Goal: Find specific page/section: Find specific page/section

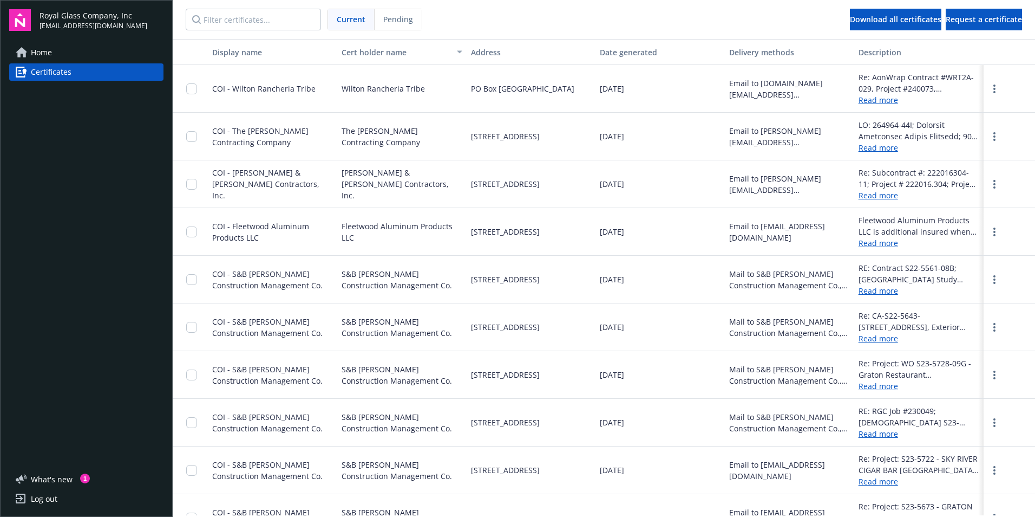
click at [251, 24] on input "Filter certificates..." at bounding box center [253, 20] width 135 height 22
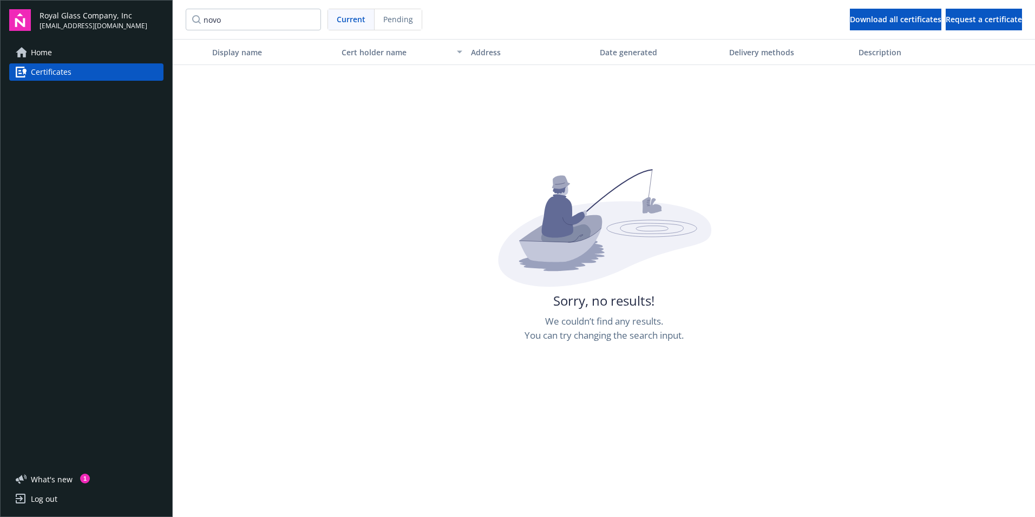
type input "novo"
